Goal: Information Seeking & Learning: Learn about a topic

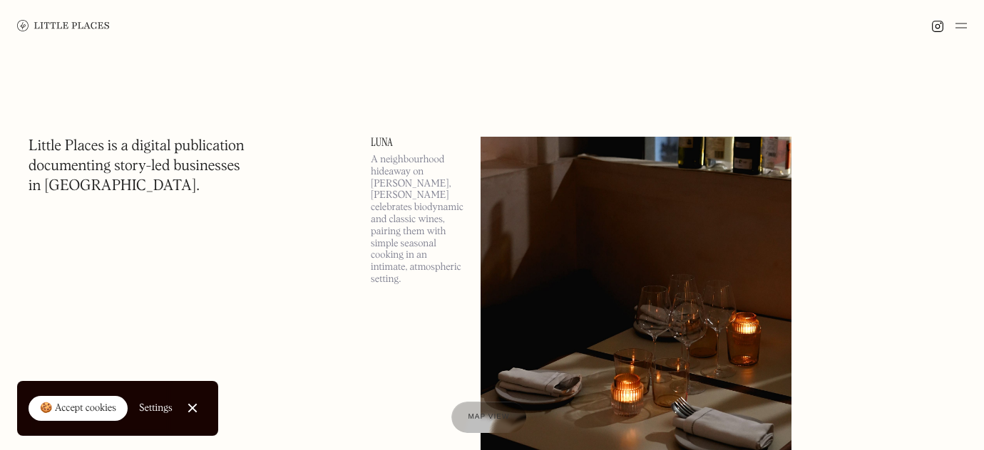
click at [75, 407] on div "🍪 Accept cookies" at bounding box center [78, 409] width 76 height 14
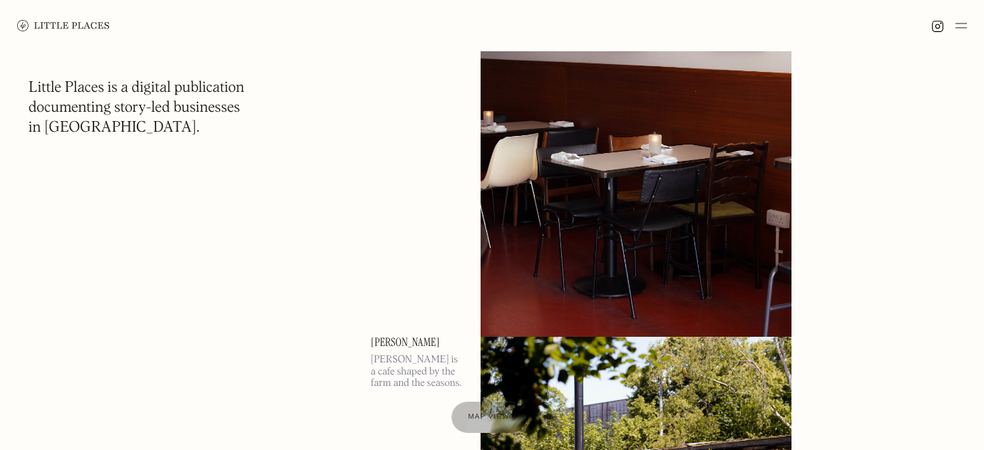
scroll to position [3579, 0]
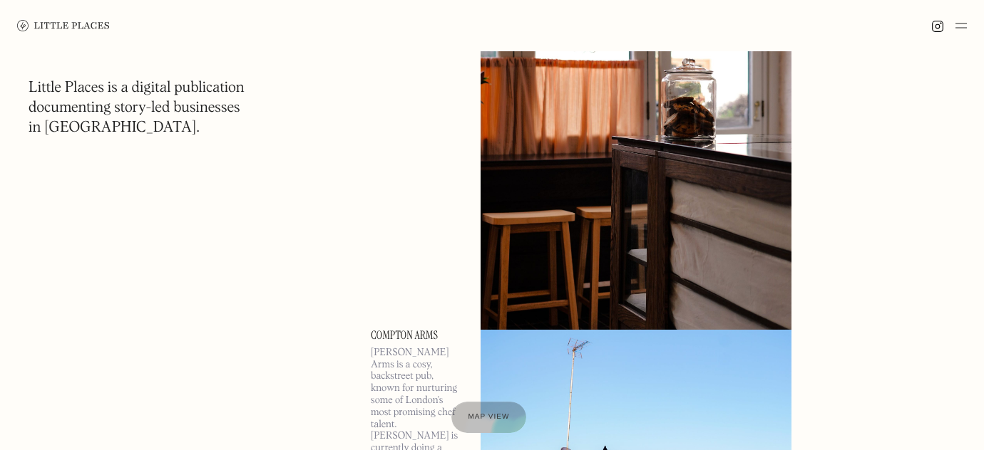
scroll to position [15433, 0]
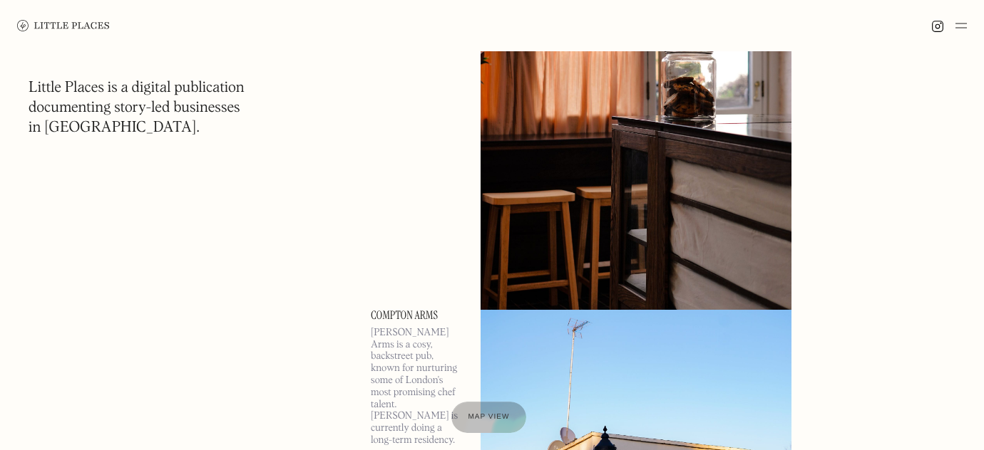
click at [963, 20] on img at bounding box center [960, 25] width 11 height 17
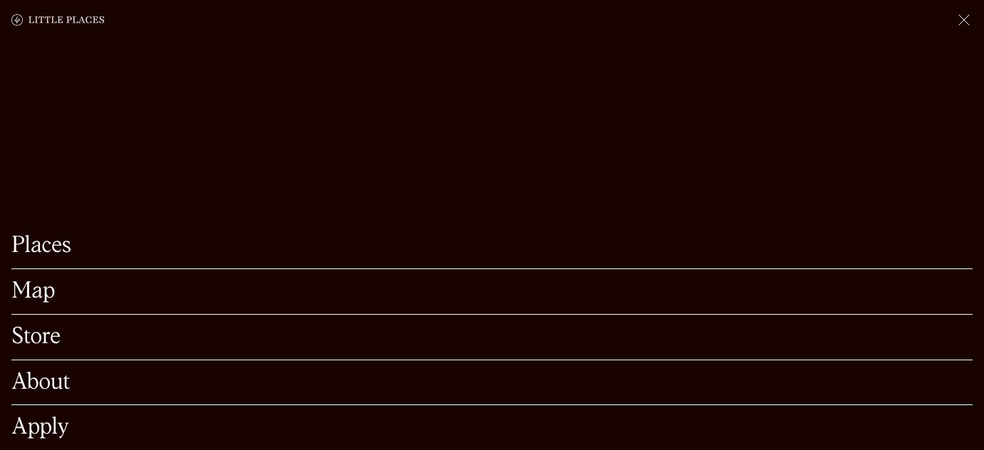
click at [34, 386] on link "About" at bounding box center [491, 383] width 961 height 22
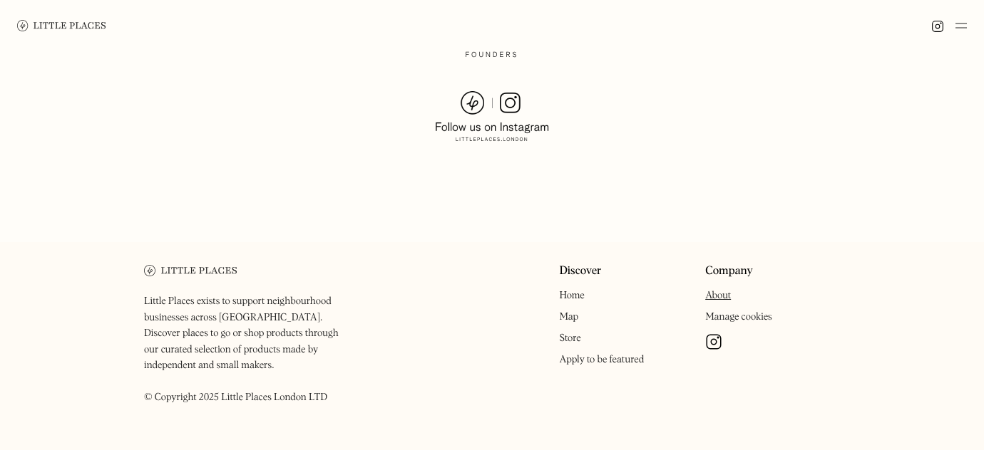
scroll to position [1128, 0]
drag, startPoint x: 218, startPoint y: 364, endPoint x: 347, endPoint y: 363, distance: 129.0
click at [347, 363] on p "Little Places exists to support neighbourhood businesses across [GEOGRAPHIC_DAT…" at bounding box center [248, 350] width 209 height 112
copy p "Little Places London LTD"
